Goal: Communication & Community: Answer question/provide support

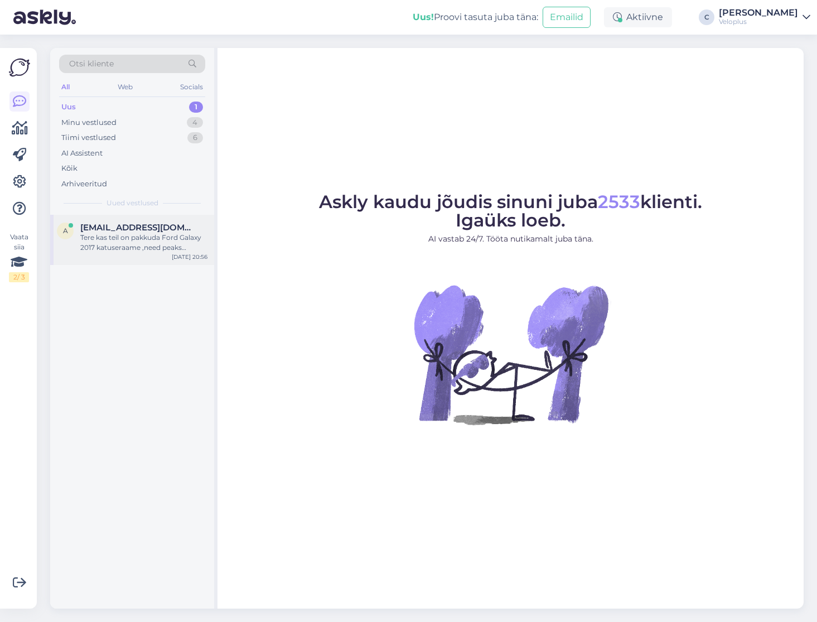
click at [136, 244] on div "Tere kas teil on pakkuda Ford Galaxy 2017 katuseraame ,need peaks kinnitama sii…" at bounding box center [143, 243] width 127 height 20
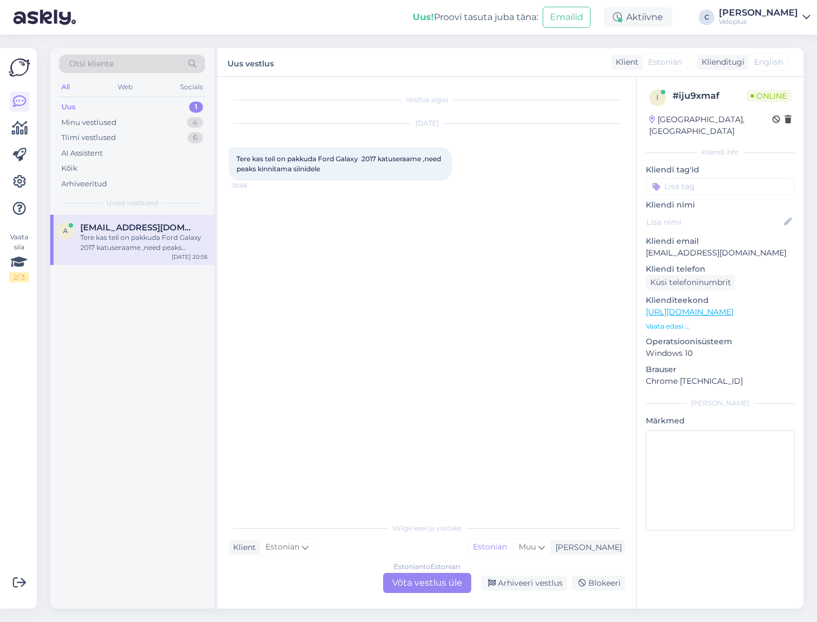
click at [429, 584] on div "Estonian to Estonian Võta vestlus üle" at bounding box center [427, 583] width 88 height 20
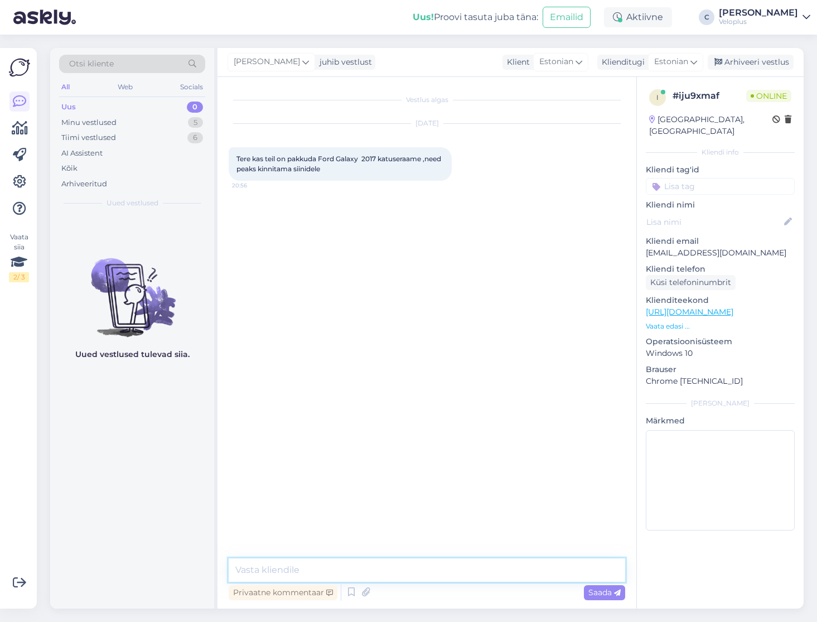
click at [323, 571] on textarea at bounding box center [427, 569] width 397 height 23
click at [454, 572] on textarea "Tere Thule katuseraame saama täitsa pakkuda." at bounding box center [427, 556] width 397 height 51
click at [489, 577] on textarea "Tere Thule katuseraame saama täitsa pakkuda." at bounding box center [427, 556] width 397 height 51
drag, startPoint x: 462, startPoint y: 570, endPoint x: 356, endPoint y: 566, distance: 106.0
click at [356, 566] on textarea "Tere Thule katuseraame saama täitsa pakkuda." at bounding box center [427, 556] width 397 height 51
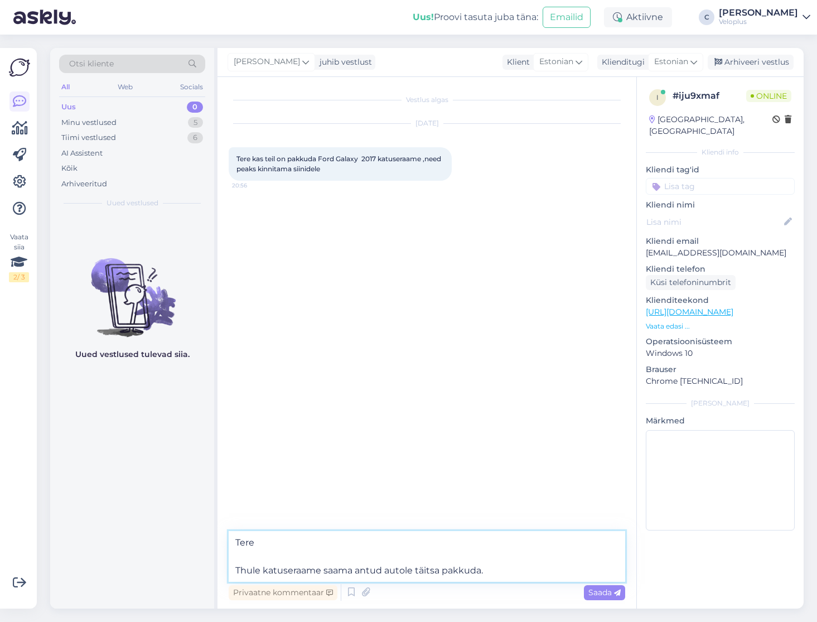
click at [536, 573] on textarea "Tere Thule katuseraame saama antud autole täitsa pakkuda." at bounding box center [427, 556] width 397 height 51
click at [527, 567] on textarea "Tere Thule katuseraame saama antud autole täitsa pakkuda." at bounding box center [427, 556] width 397 height 51
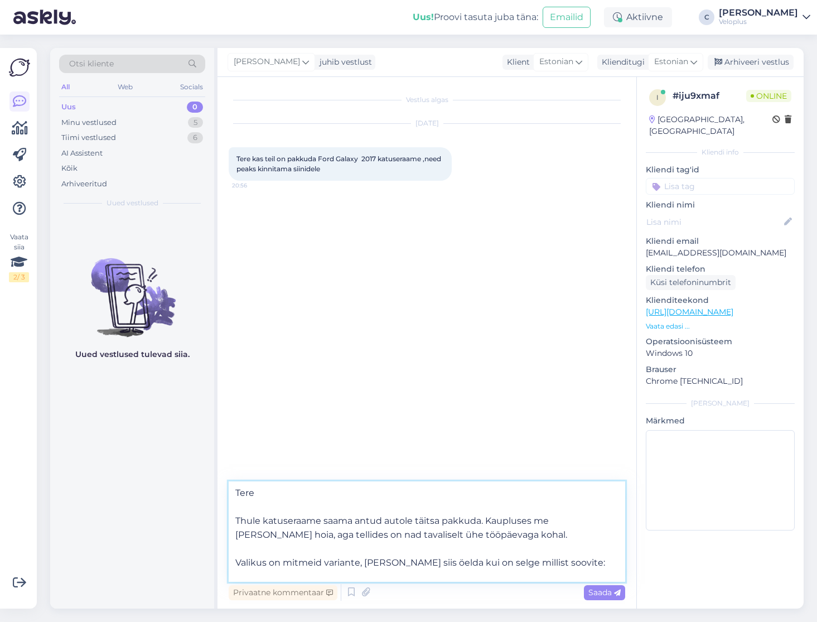
paste textarea "[URL][DOMAIN_NAME]"
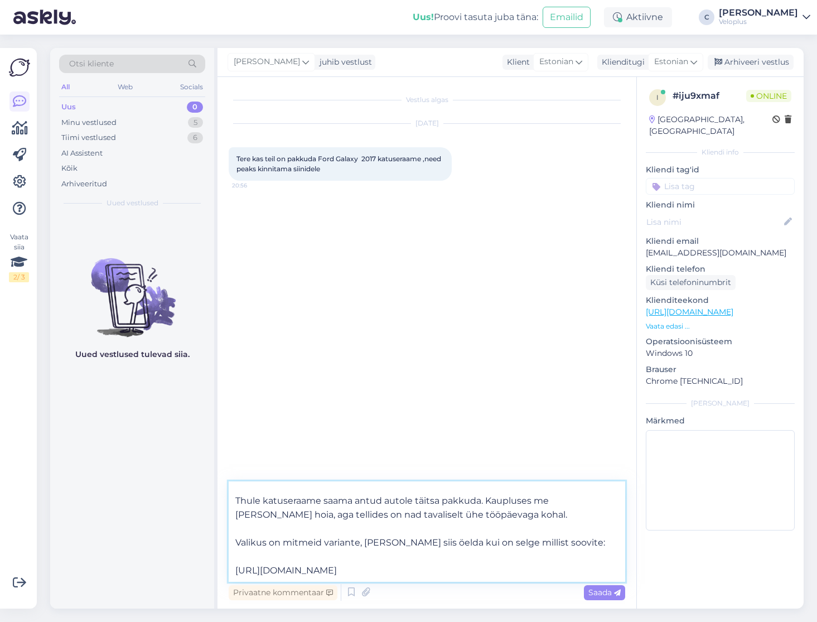
scroll to position [98, 0]
click at [260, 568] on textarea "Tere Thule katuseraame saama antud autole täitsa pakkuda. Kaupluses me [PERSON_…" at bounding box center [427, 531] width 397 height 100
paste textarea "[URL][DOMAIN_NAME]"
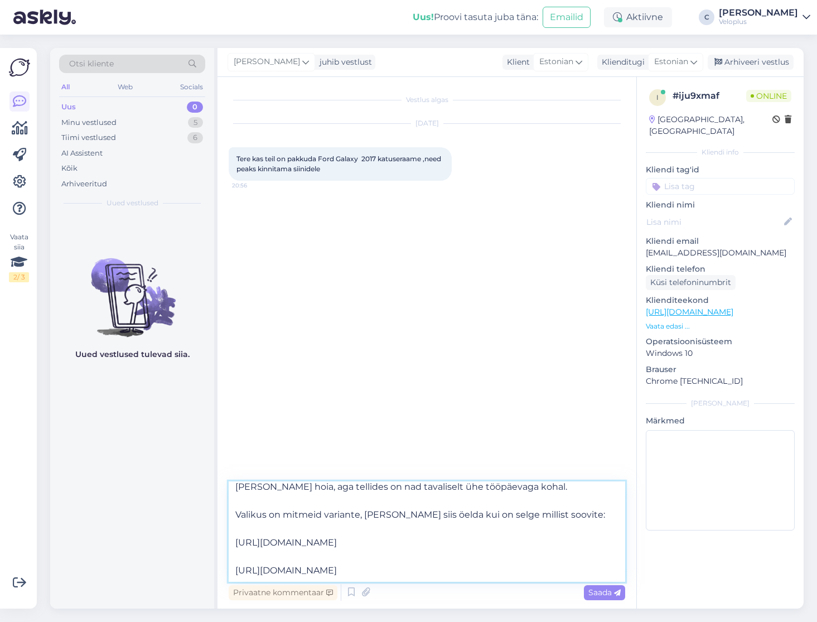
scroll to position [181, 0]
click at [284, 572] on textarea "Tere Thule katuseraame saama antud autole täitsa pakkuda. Kaupluses me [PERSON_…" at bounding box center [427, 531] width 397 height 100
paste textarea "[URL][DOMAIN_NAME]"
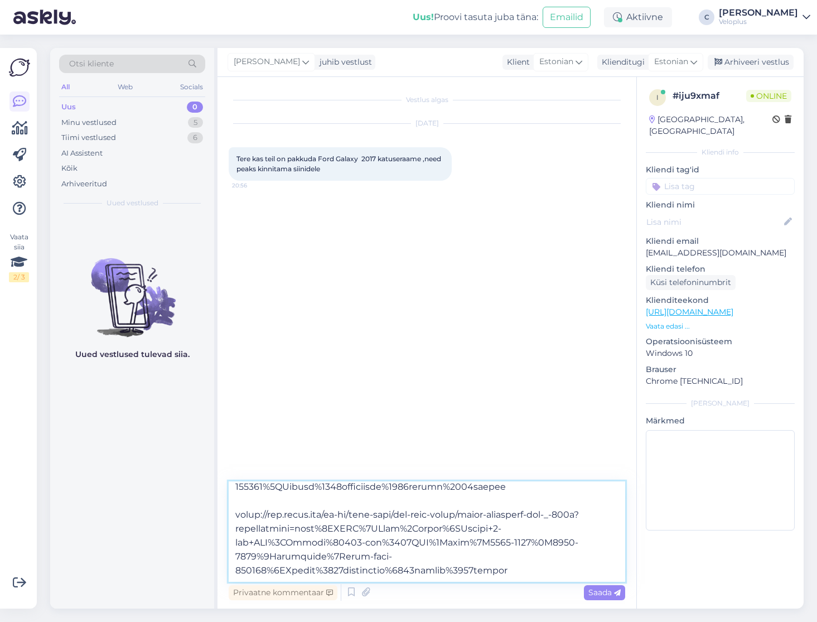
scroll to position [265, 0]
click at [303, 566] on textarea at bounding box center [427, 531] width 397 height 100
paste textarea "[URL][DOMAIN_NAME]"
type textarea "Lore Ipsum dolorsitame conse adipi elitse doeius tempori. Utlaboree do magn al …"
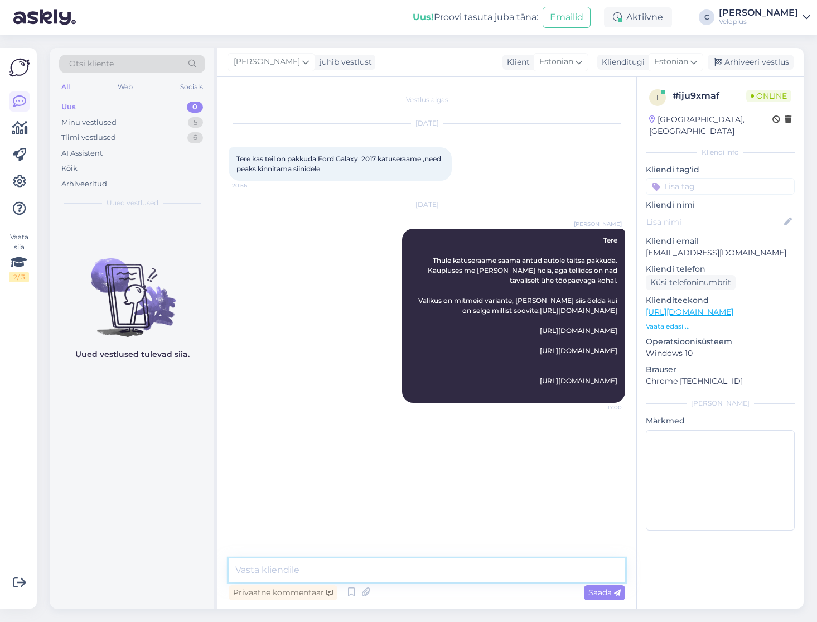
scroll to position [0, 0]
